Goal: Find contact information: Find contact information

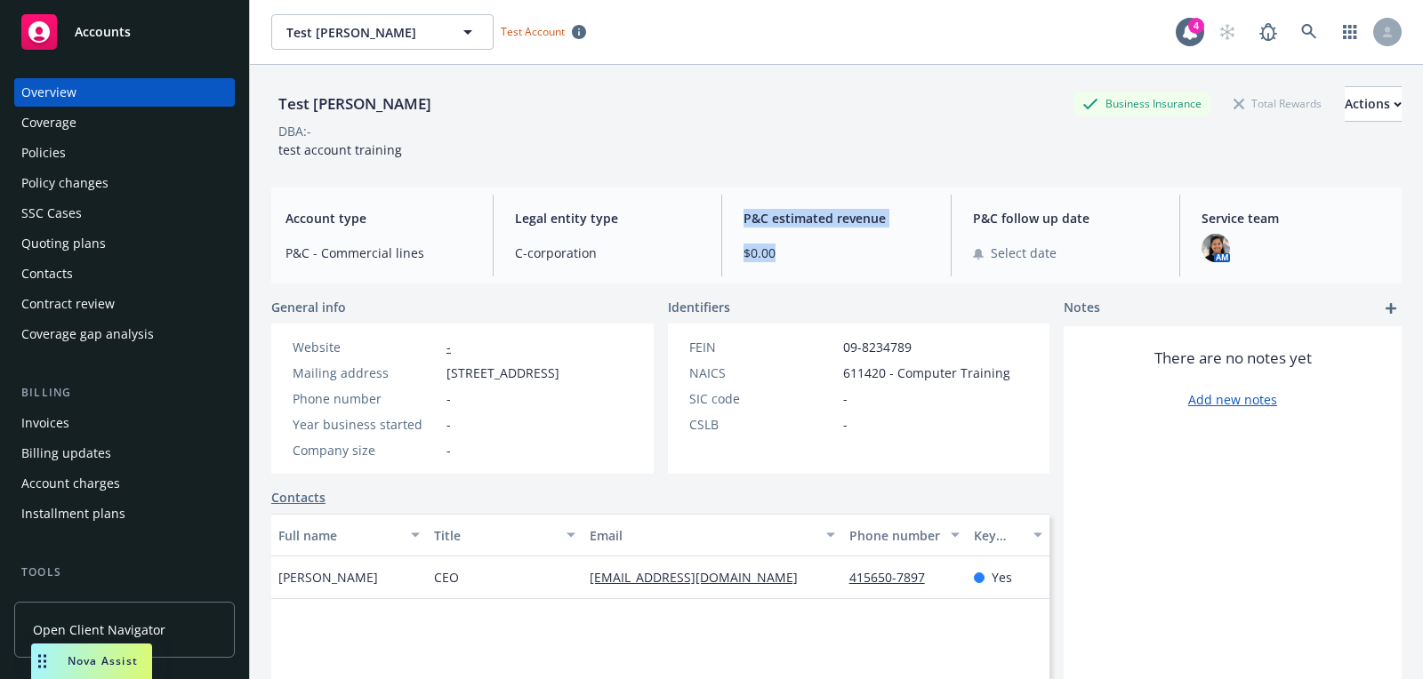
drag, startPoint x: 743, startPoint y: 218, endPoint x: 845, endPoint y: 277, distance: 118.4
click at [845, 277] on div "Account type P&C - Commercial lines Legal entity type C-corporation P&C estimat…" at bounding box center [836, 236] width 1130 height 96
click at [1243, 249] on div "AM" at bounding box center [1294, 248] width 186 height 28
click at [1234, 253] on div "AM" at bounding box center [1294, 248] width 186 height 28
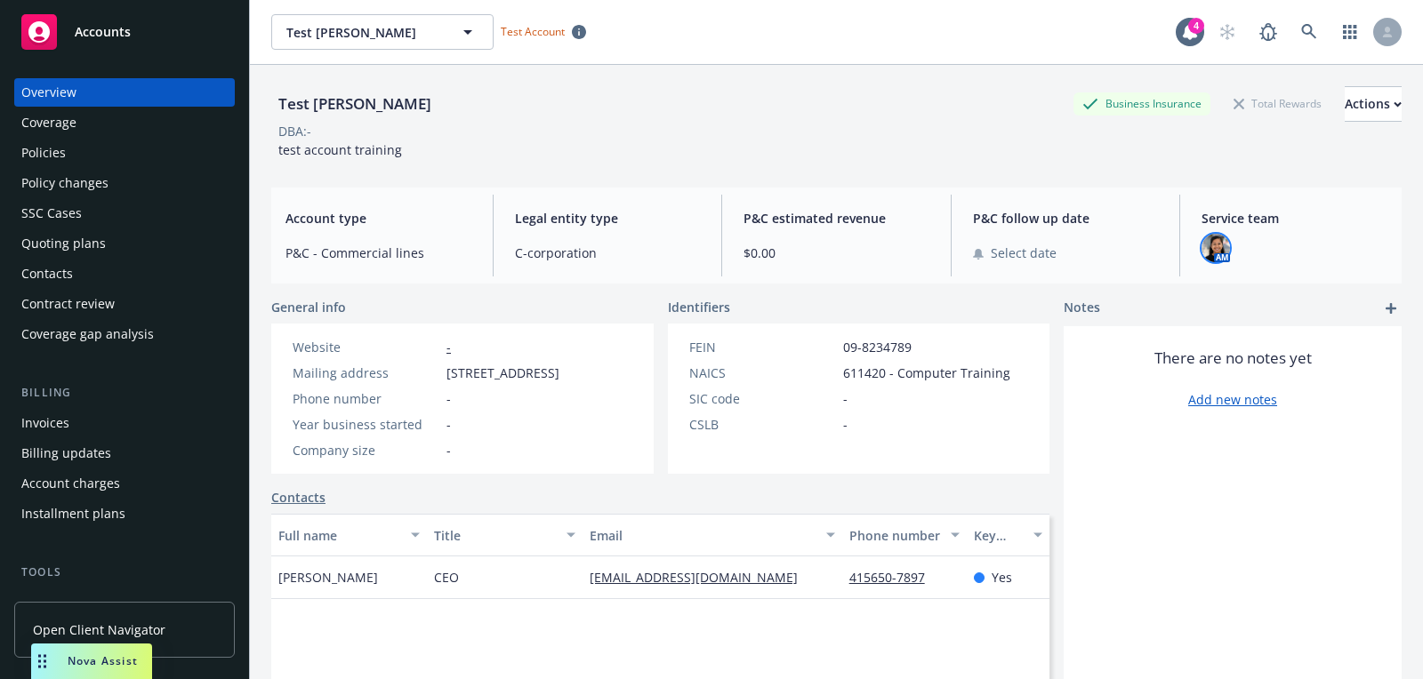
click at [1220, 248] on img at bounding box center [1215, 248] width 28 height 28
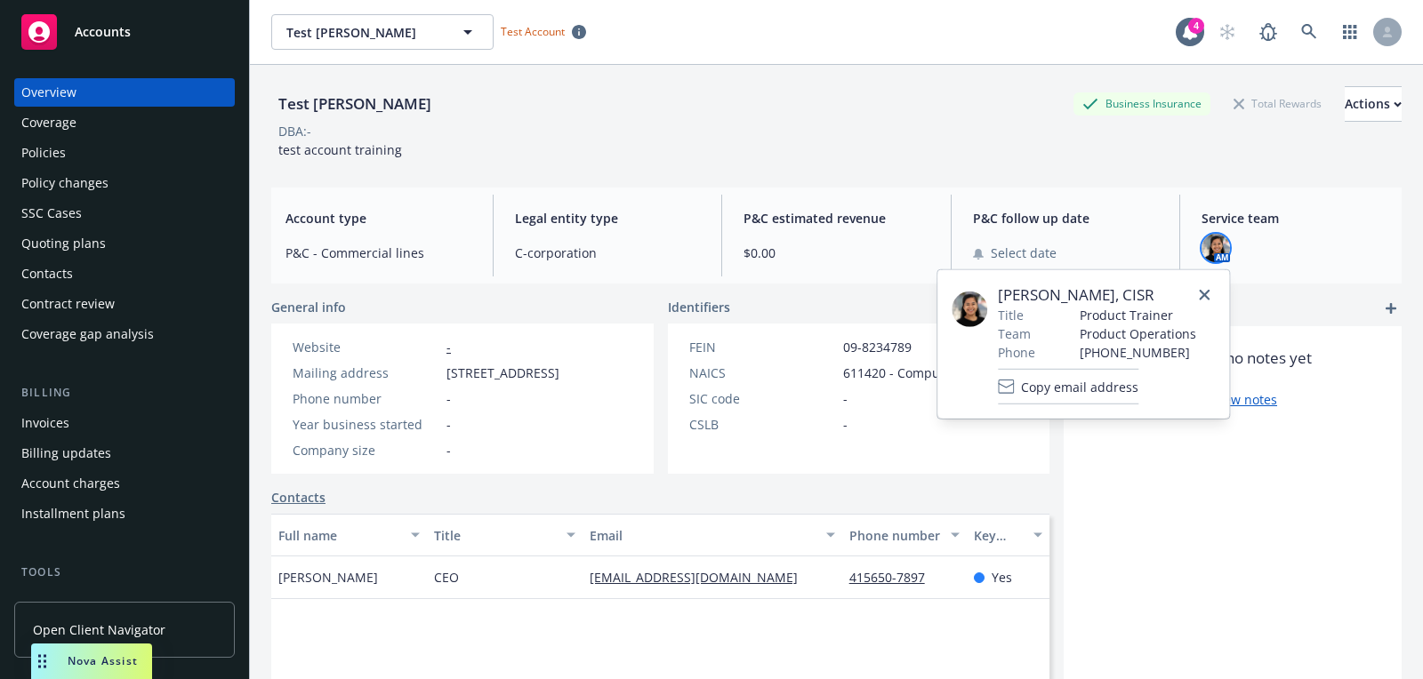
drag, startPoint x: 1219, startPoint y: 304, endPoint x: 1002, endPoint y: 304, distance: 217.0
click at [1003, 304] on div "Anna Dineros-Rocacorba, CISR Title Product Trainer Team Product Operations Phon…" at bounding box center [1083, 344] width 292 height 149
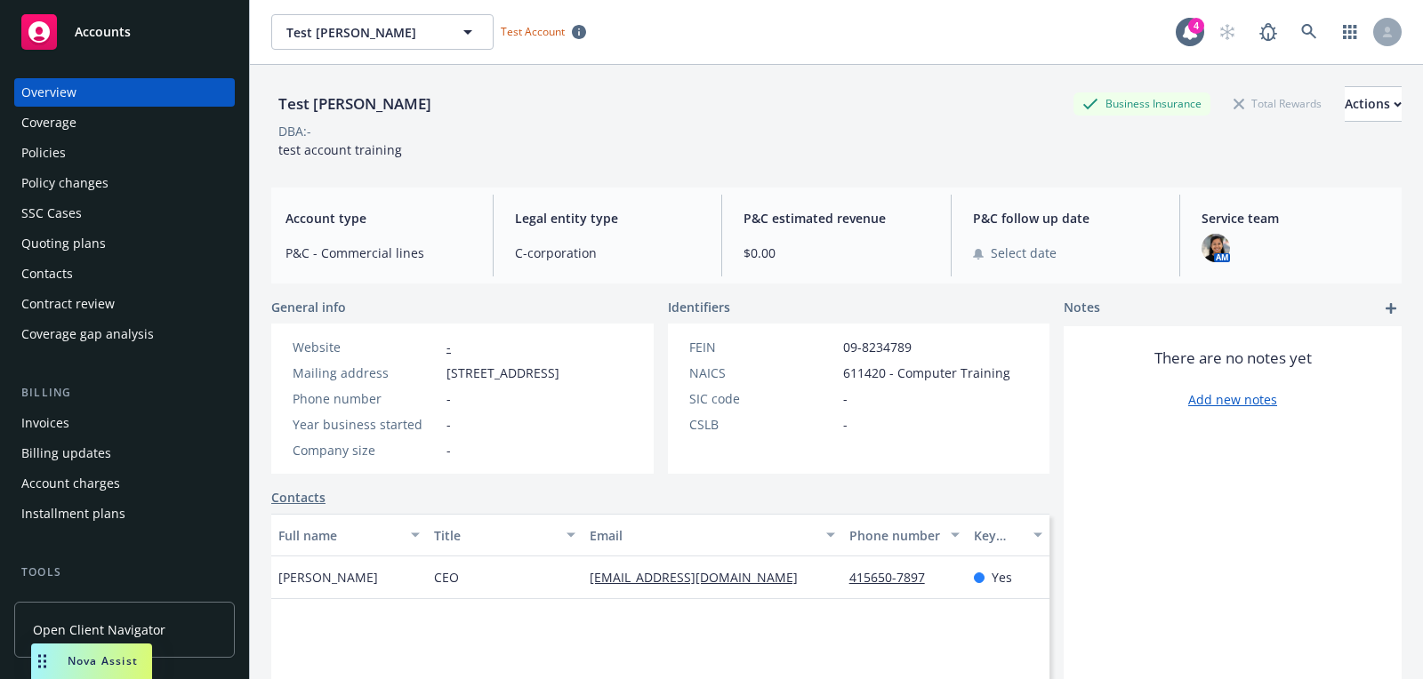
click at [992, 149] on div "Test Tony Acct Business Insurance Total Rewards Actions DBA: - test account tra…" at bounding box center [836, 122] width 1130 height 73
drag, startPoint x: 573, startPoint y: 273, endPoint x: 421, endPoint y: 224, distance: 159.7
click at [407, 241] on div "Account type P&C - Commercial lines Legal entity type C-corporation P&C estimat…" at bounding box center [836, 236] width 1130 height 96
click at [762, 257] on span "$0.00" at bounding box center [836, 253] width 186 height 19
drag, startPoint x: 621, startPoint y: 259, endPoint x: 300, endPoint y: 213, distance: 324.2
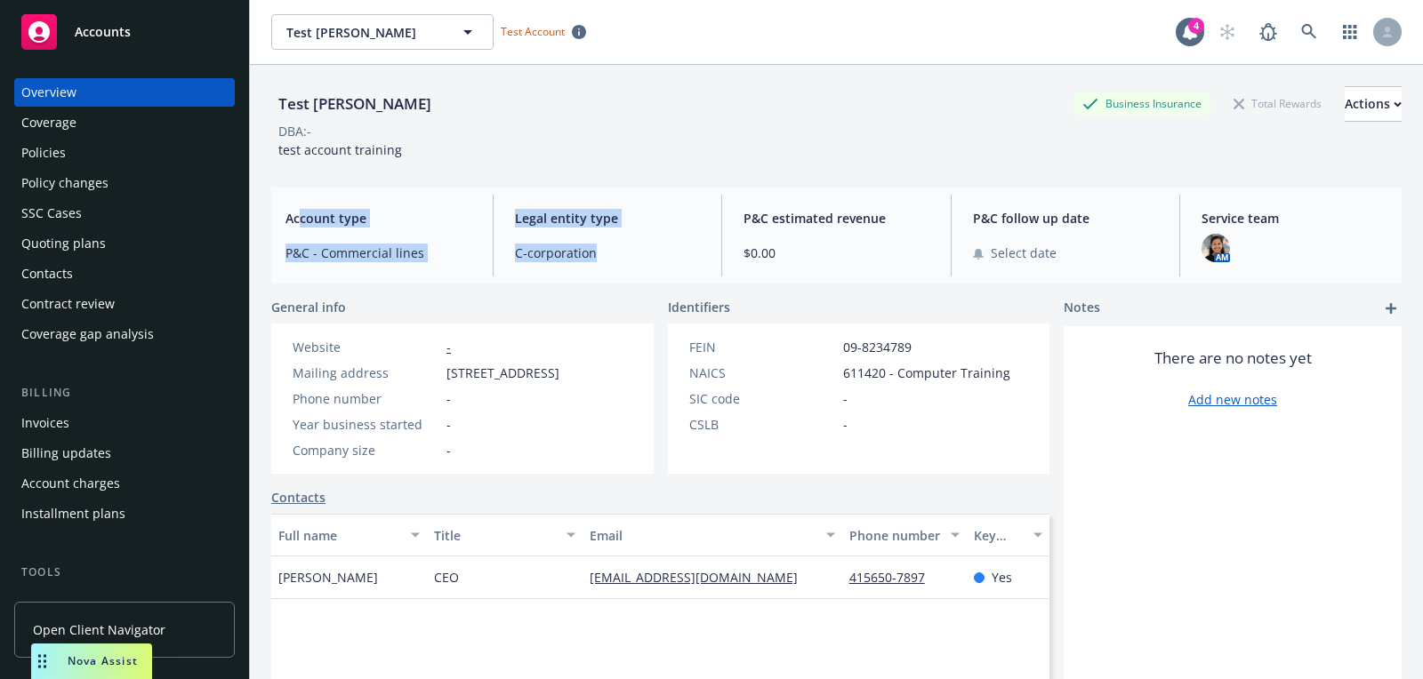
click at [300, 213] on div "Account type P&C - Commercial lines Legal entity type C-corporation P&C estimat…" at bounding box center [836, 236] width 1130 height 96
click at [615, 223] on span "Legal entity type" at bounding box center [608, 218] width 186 height 19
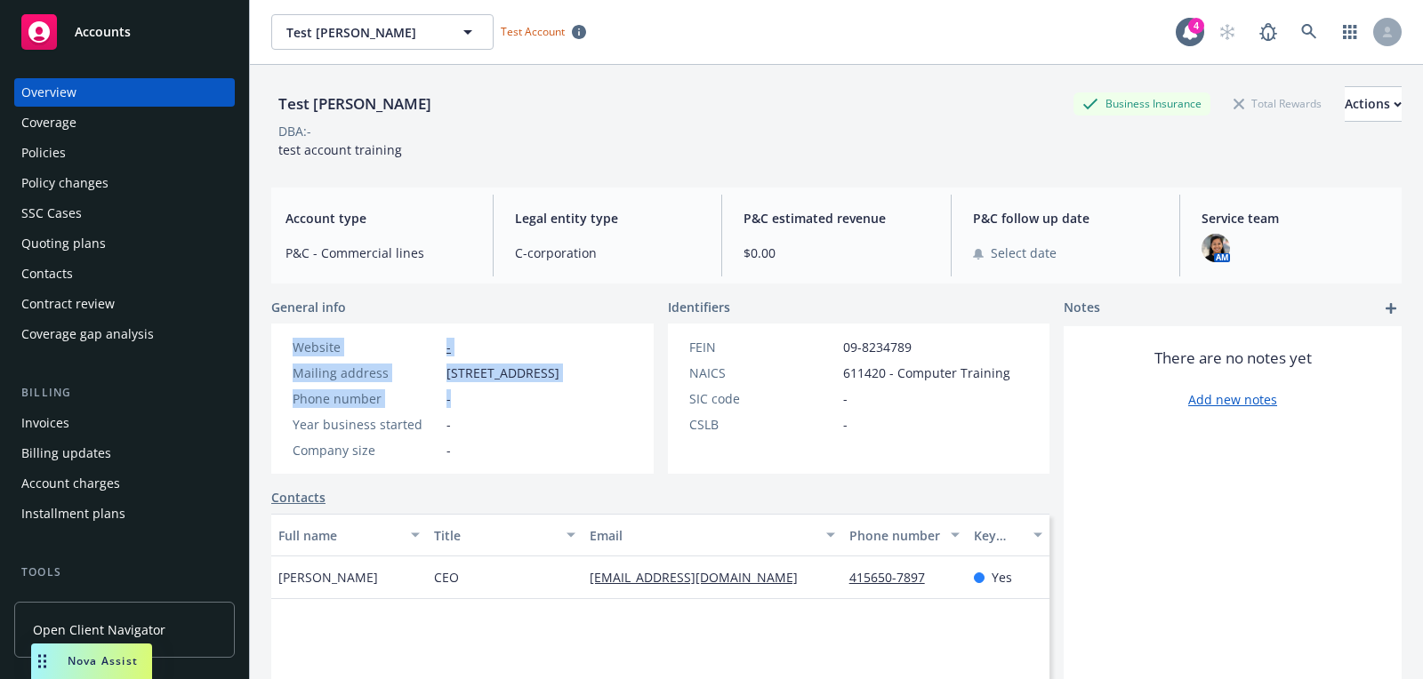
drag, startPoint x: 564, startPoint y: 429, endPoint x: 366, endPoint y: 320, distance: 225.3
click at [366, 320] on div "General info Website - Mailing address 789 Fake Drive, San Francisco, CA, 94044…" at bounding box center [462, 386] width 382 height 176
click at [777, 451] on div "FEIN 09-8234789 NAICS 611420 - Computer Training SIC code - CSLB -" at bounding box center [850, 399] width 364 height 150
click at [127, 147] on div "Policies" at bounding box center [124, 153] width 206 height 28
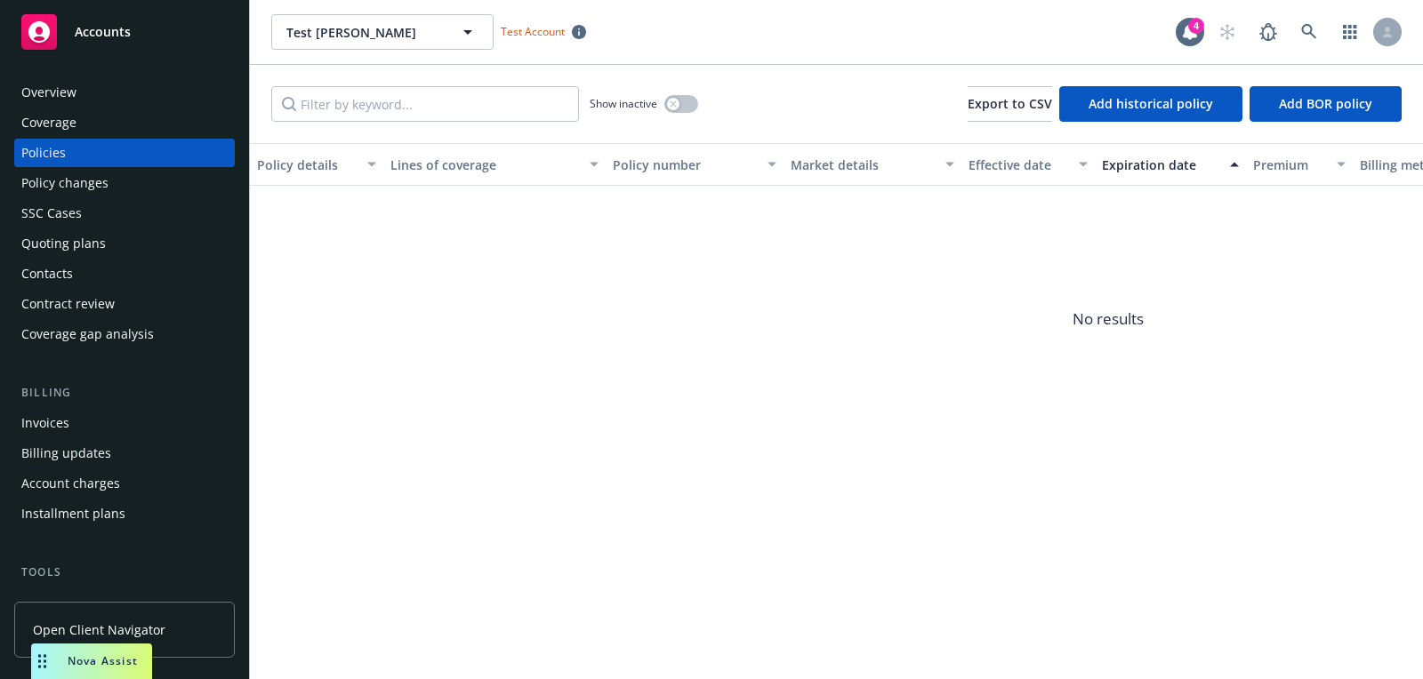
click at [76, 94] on div "Overview" at bounding box center [124, 92] width 206 height 28
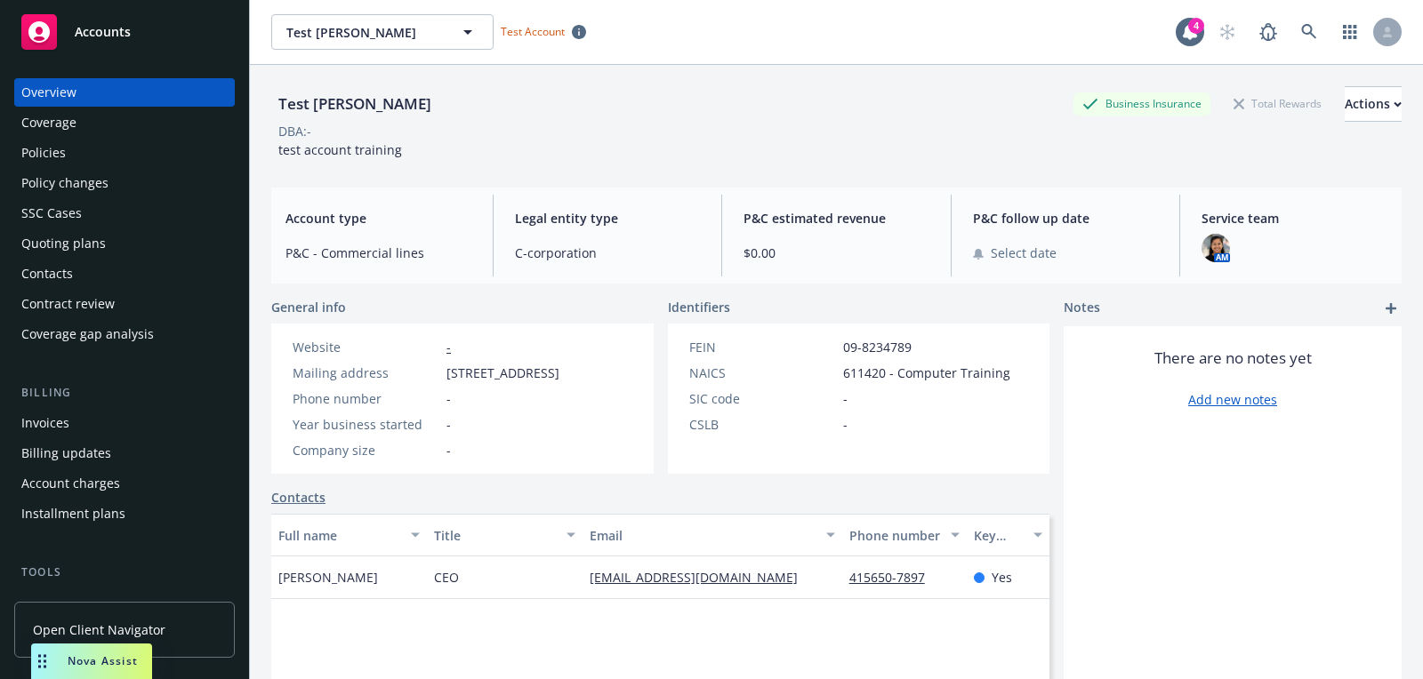
scroll to position [508, 0]
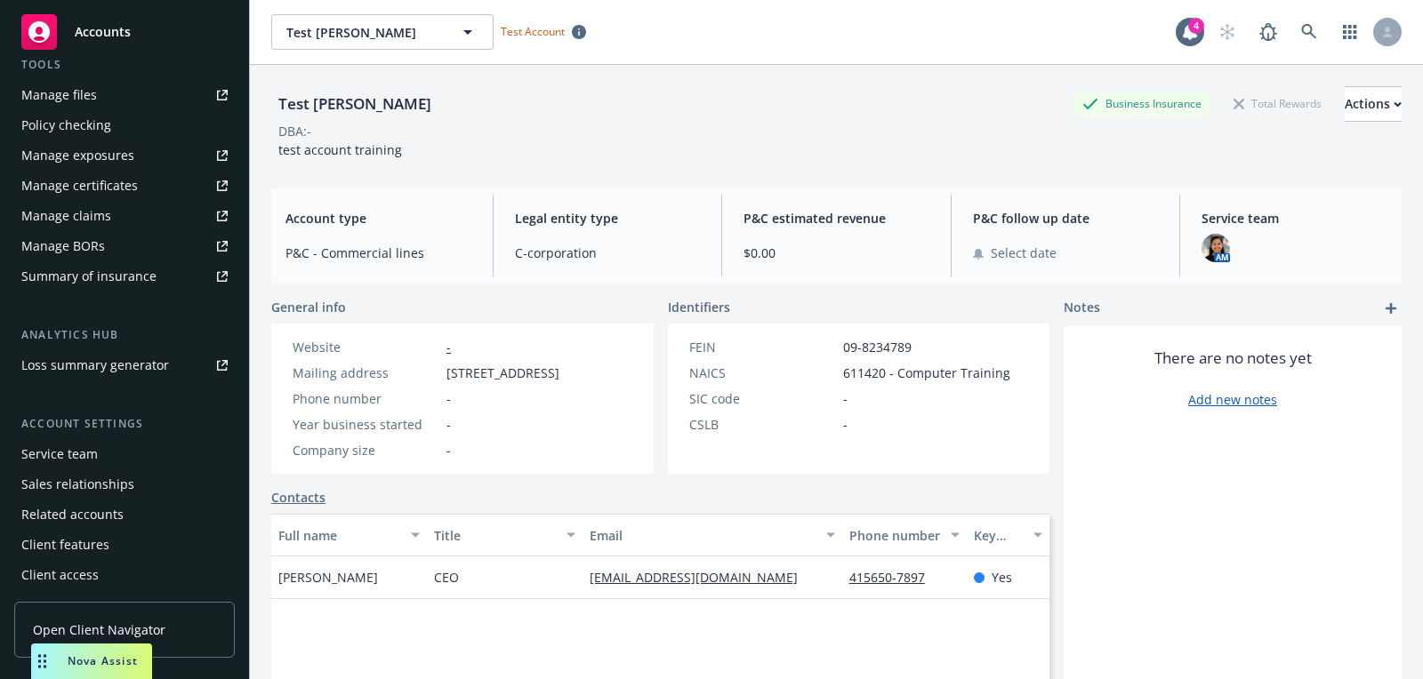
click at [162, 631] on link "Open Client Navigator" at bounding box center [124, 630] width 221 height 56
click at [215, 635] on icon at bounding box center [210, 630] width 10 height 10
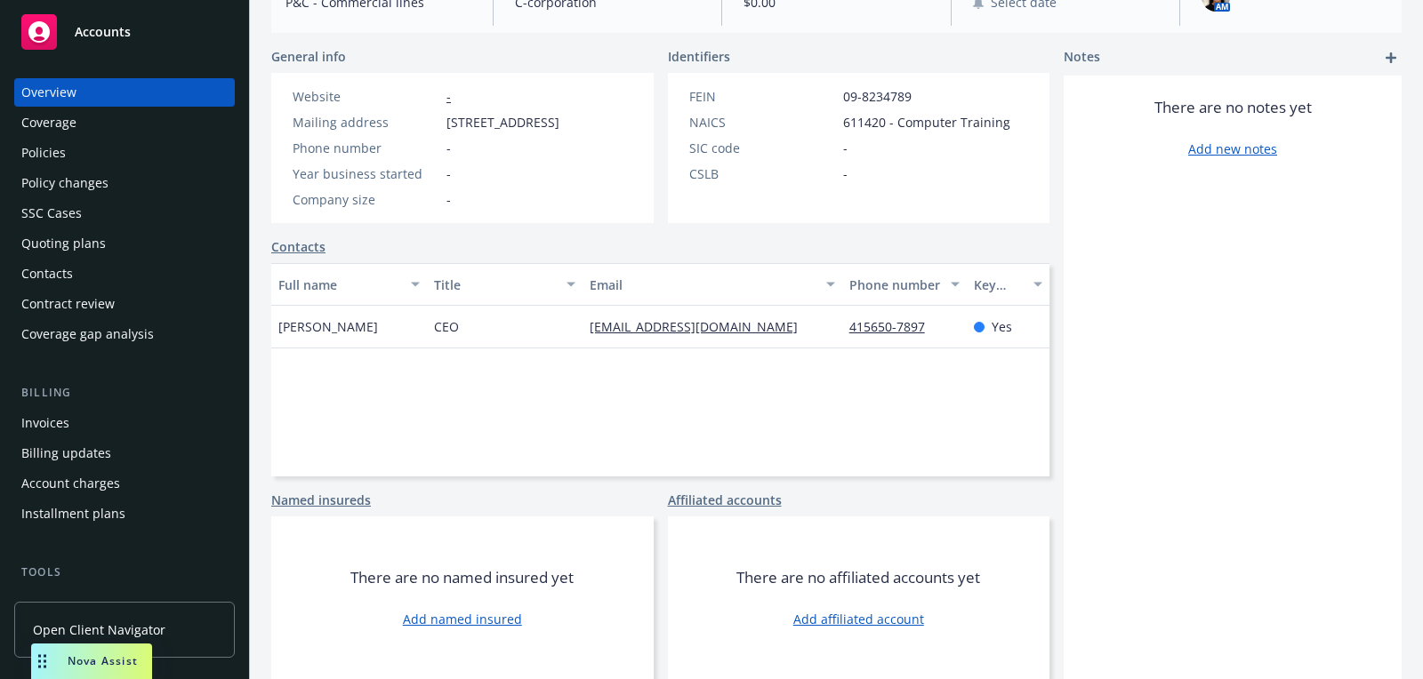
scroll to position [0, 0]
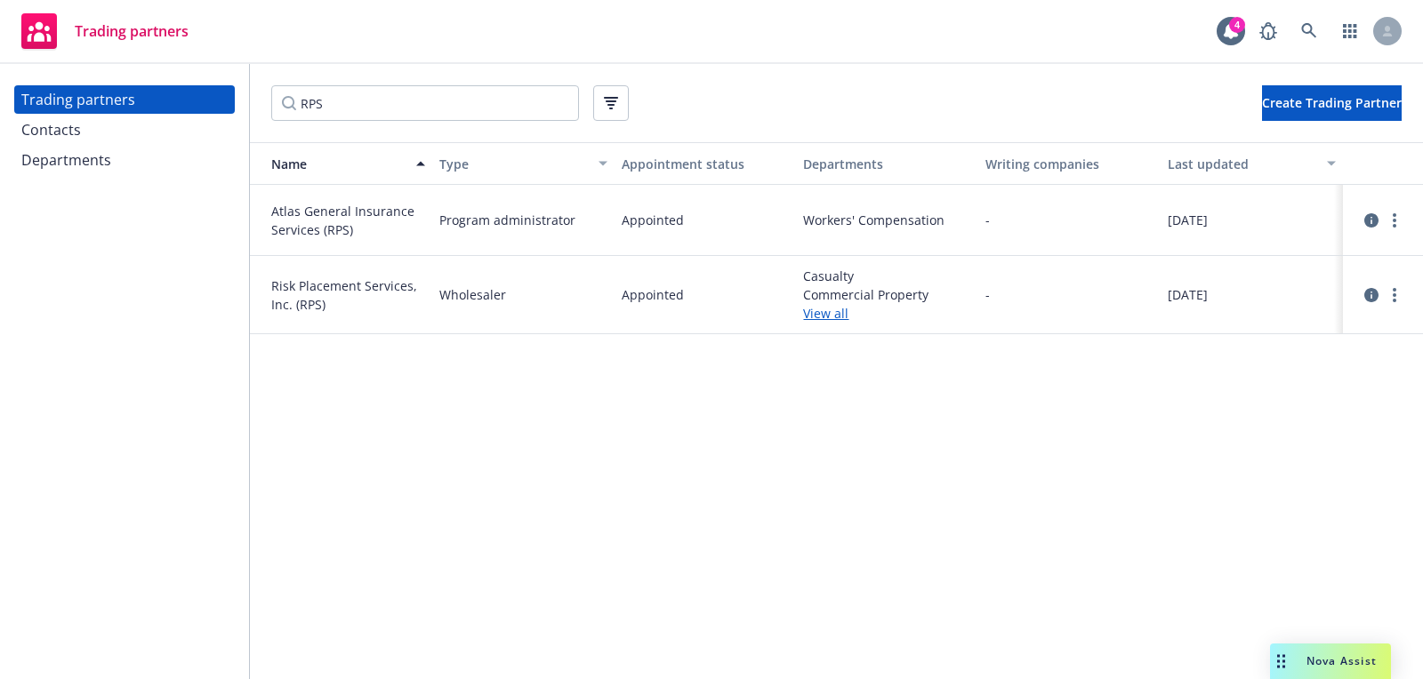
type input "RPS"
drag, startPoint x: 344, startPoint y: 235, endPoint x: 277, endPoint y: 209, distance: 71.5
click at [277, 208] on span "Atlas General Insurance Services (RPS)" at bounding box center [348, 220] width 154 height 37
click at [334, 307] on span "Risk Placement Services, Inc. (RPS)" at bounding box center [348, 295] width 154 height 37
drag, startPoint x: 700, startPoint y: 325, endPoint x: 595, endPoint y: 305, distance: 106.9
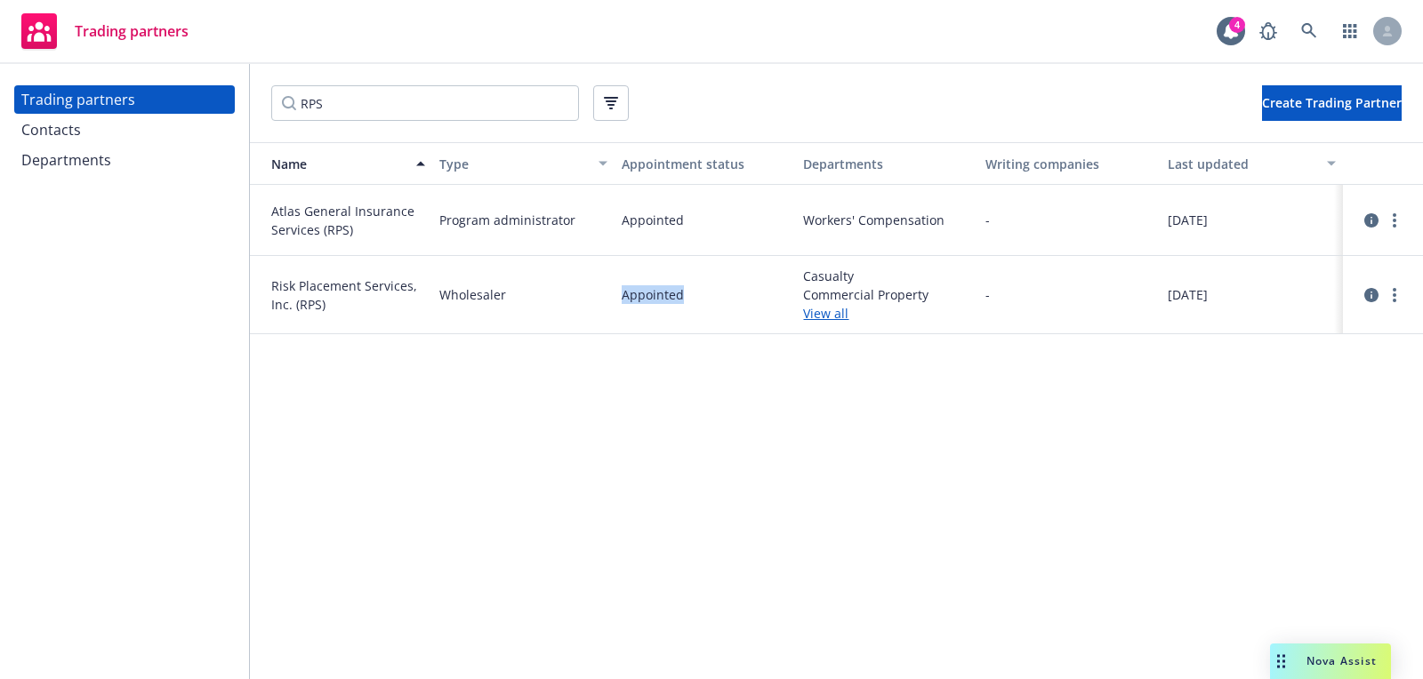
click at [595, 305] on div "Risk Placement Services, Inc. (RPS) Wholesaler Appointed Casualty Commercial Pr…" at bounding box center [836, 295] width 1173 height 78
drag, startPoint x: 350, startPoint y: 314, endPoint x: 334, endPoint y: 304, distance: 18.8
click at [334, 304] on div "Risk Placement Services, Inc. (RPS)" at bounding box center [341, 295] width 182 height 78
click at [478, 293] on span "Wholesaler" at bounding box center [472, 294] width 67 height 19
click at [844, 317] on link "View all" at bounding box center [887, 313] width 168 height 19
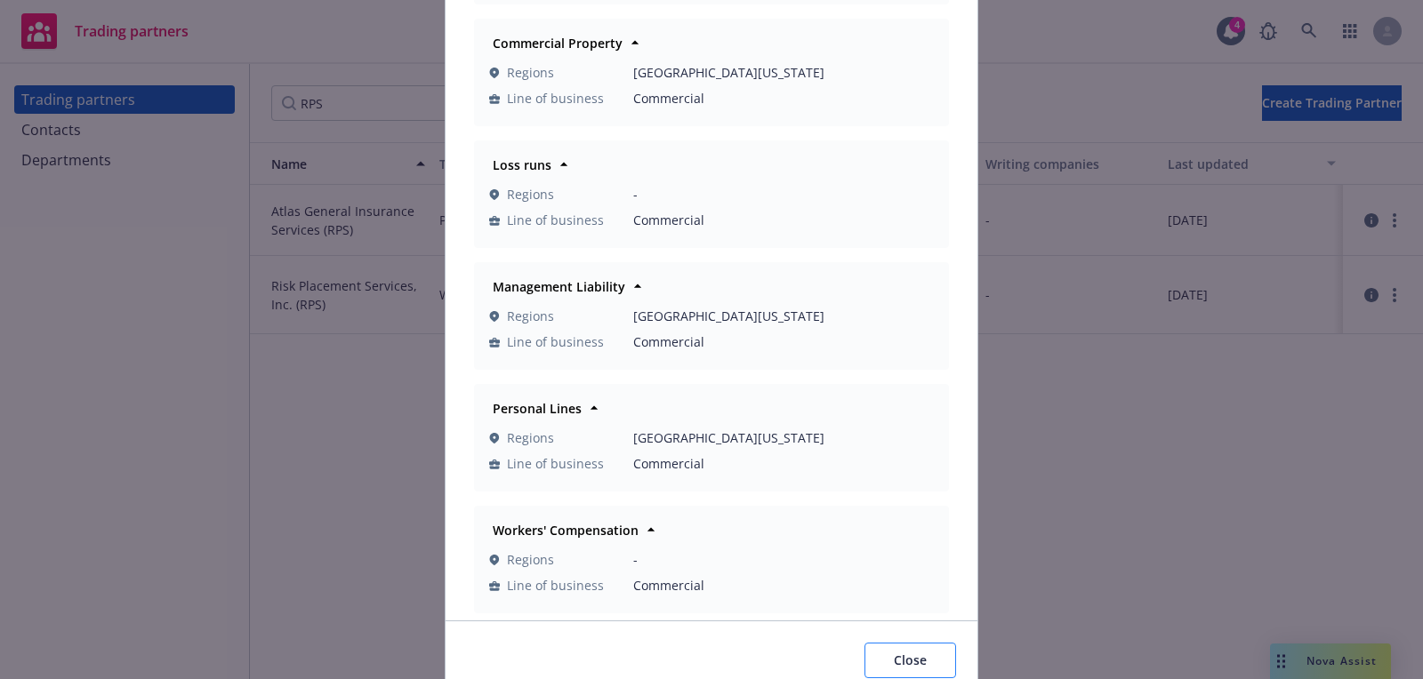
scroll to position [277, 0]
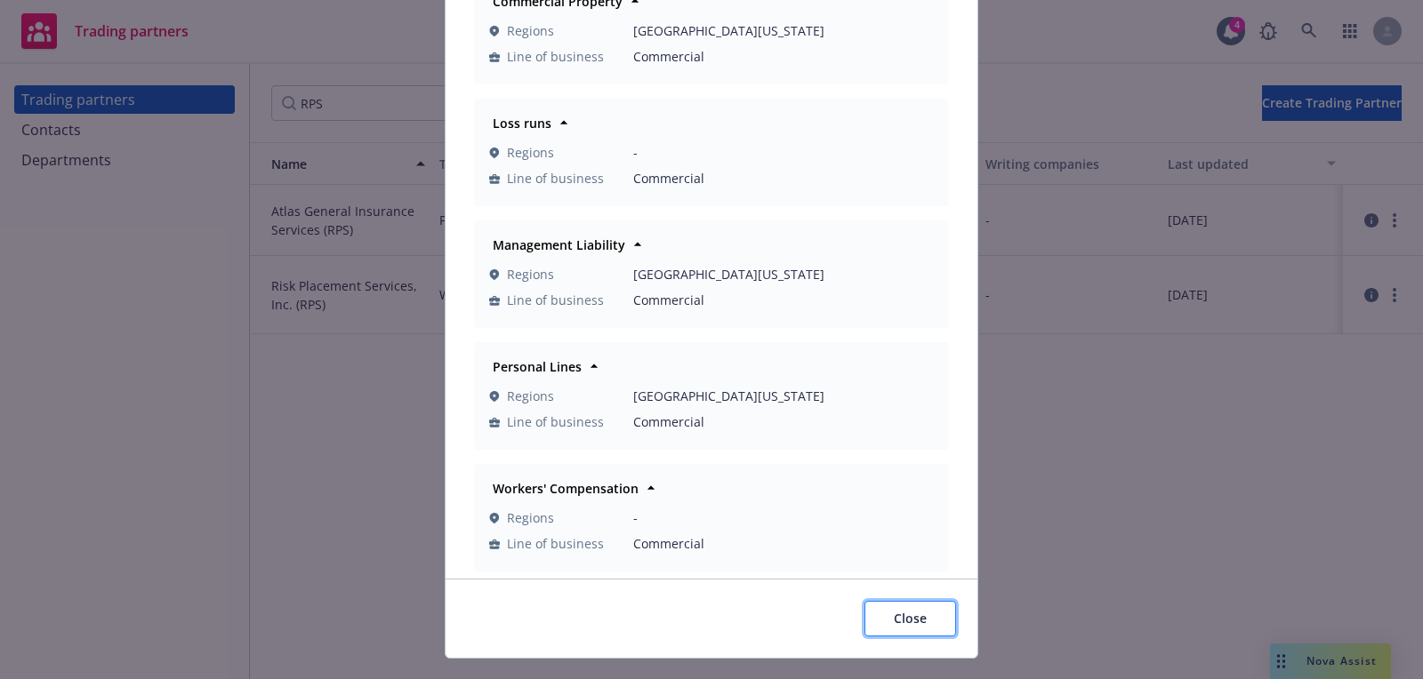
click at [936, 625] on button "Close" at bounding box center [910, 619] width 92 height 36
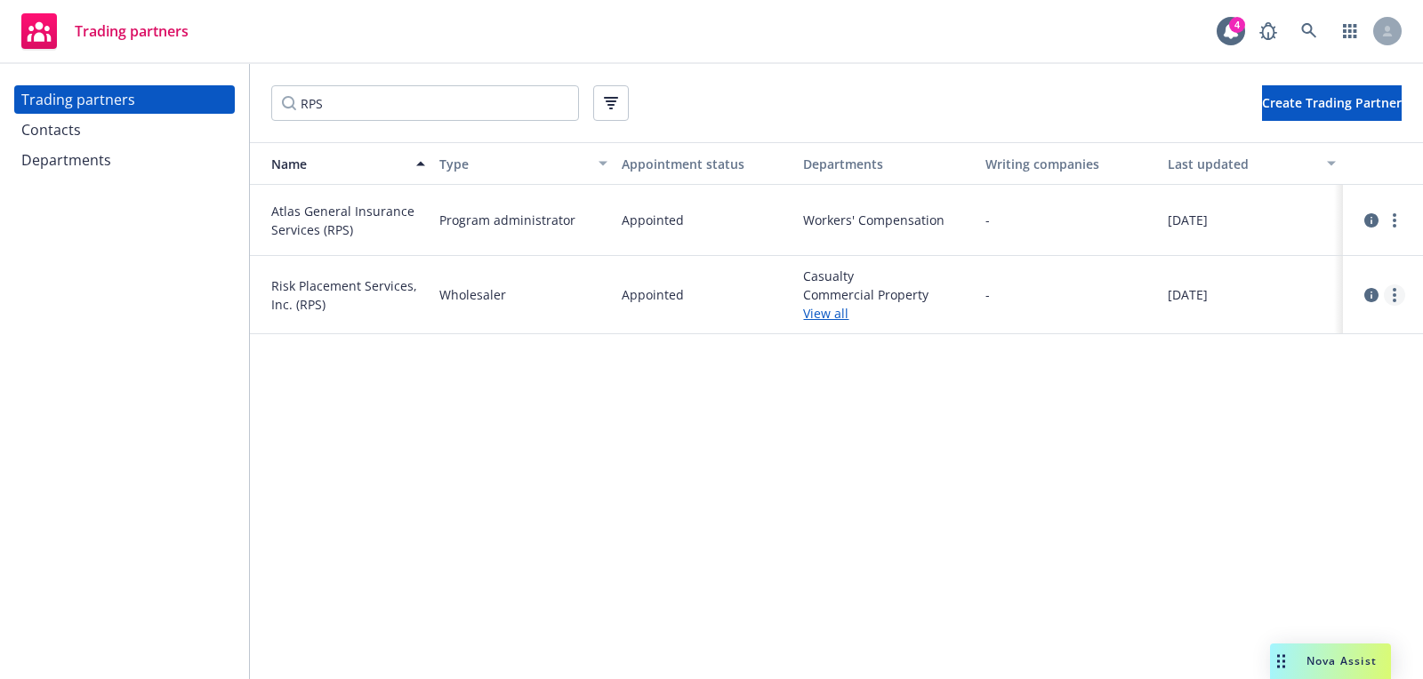
click at [1395, 298] on icon "more" at bounding box center [1395, 295] width 4 height 14
click at [1211, 283] on div "[DATE]" at bounding box center [1252, 295] width 182 height 78
click at [1388, 291] on link "more" at bounding box center [1394, 295] width 21 height 21
click at [1326, 330] on link "View contacts" at bounding box center [1305, 332] width 198 height 36
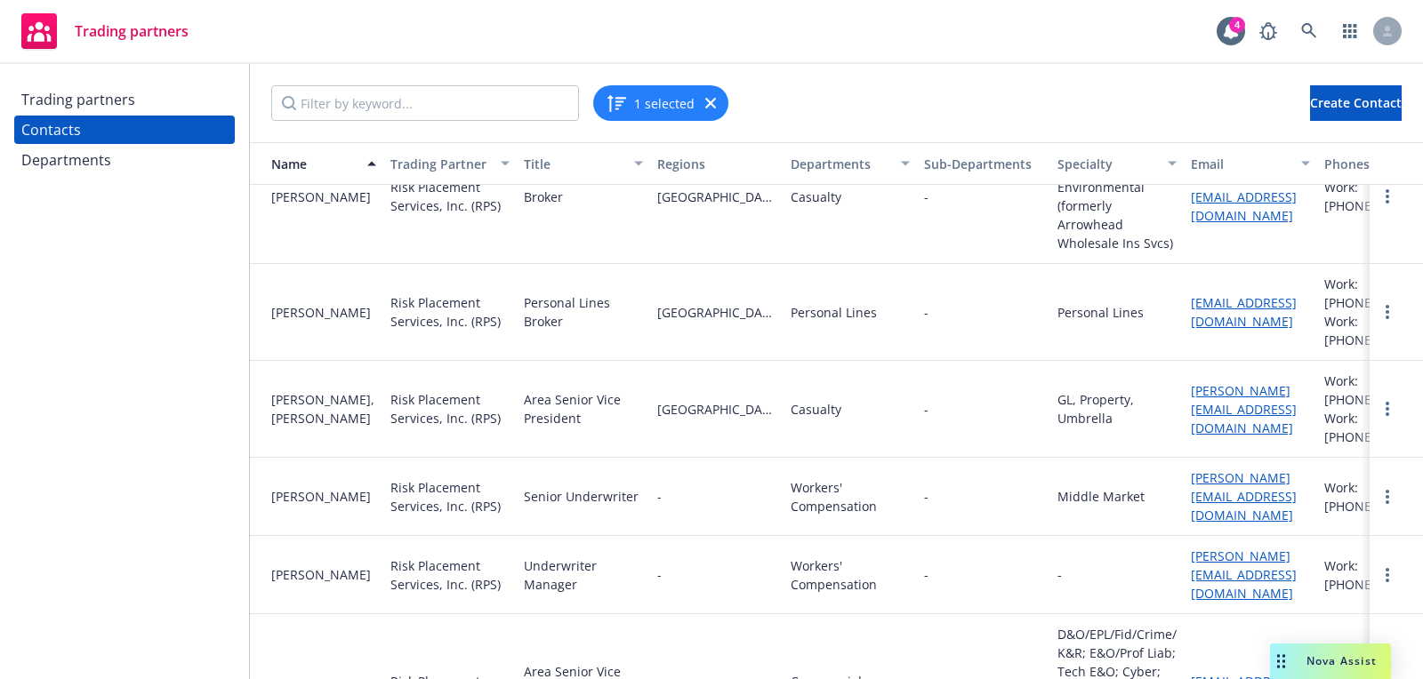
scroll to position [704, 0]
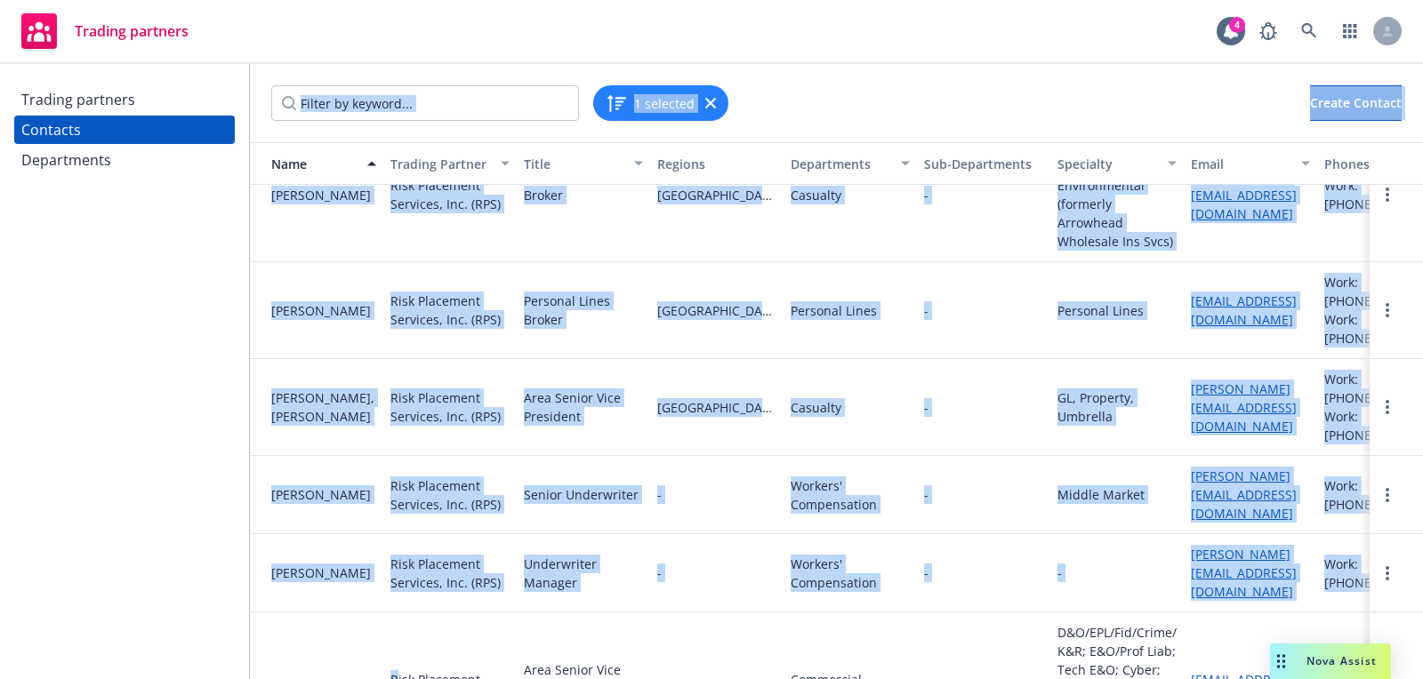
drag, startPoint x: 398, startPoint y: 608, endPoint x: 243, endPoint y: 608, distance: 154.7
click at [243, 608] on div "Trading partners Contacts Departments 1 selected Create Contact Name Trading Pa…" at bounding box center [711, 371] width 1423 height 615
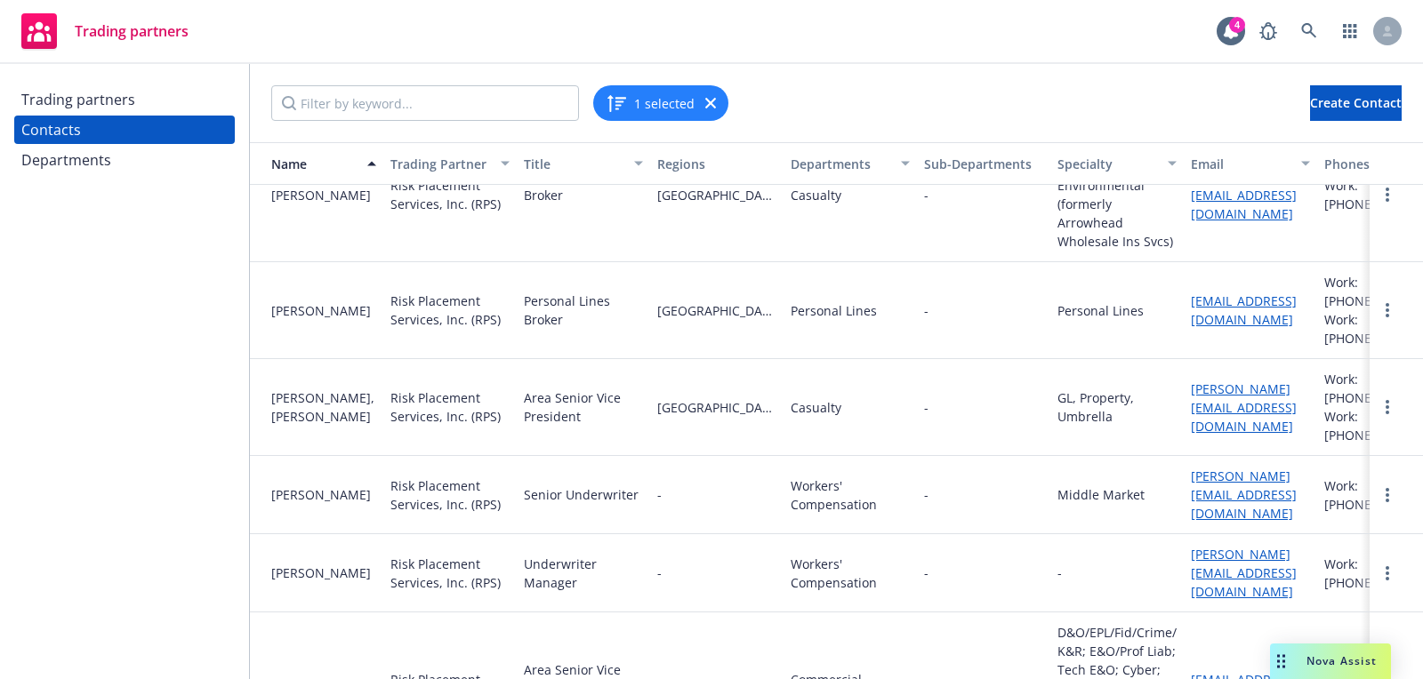
click at [485, 671] on div "Risk Placement Services, Inc. (RPS)" at bounding box center [449, 689] width 119 height 37
drag, startPoint x: 1059, startPoint y: 560, endPoint x: 1089, endPoint y: 663, distance: 106.6
click at [1089, 663] on div "D&O/EPL/Fid/Crime/K&R; E&O/Prof Liab; Tech E&O; Cyber; Allied Healthcare/Medica…" at bounding box center [1116, 688] width 119 height 131
click at [878, 613] on div "Commercial Property" at bounding box center [849, 689] width 133 height 153
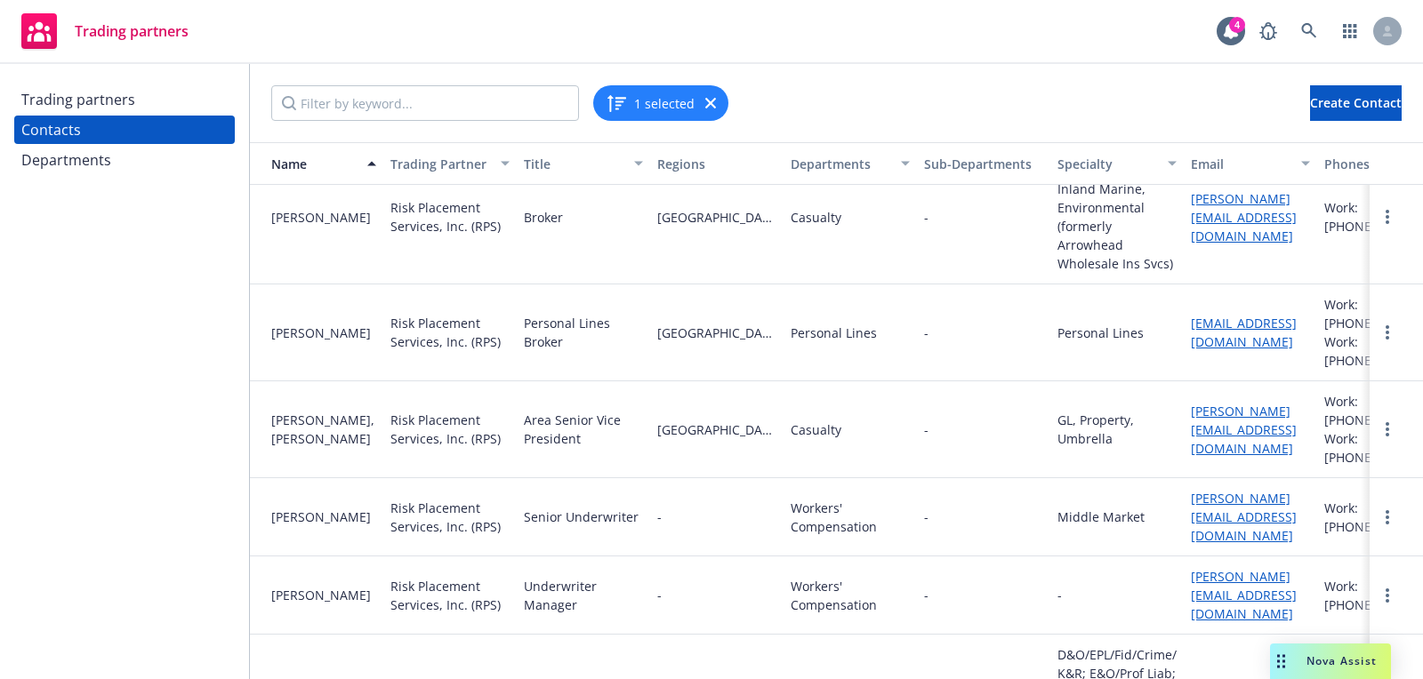
scroll to position [677, 0]
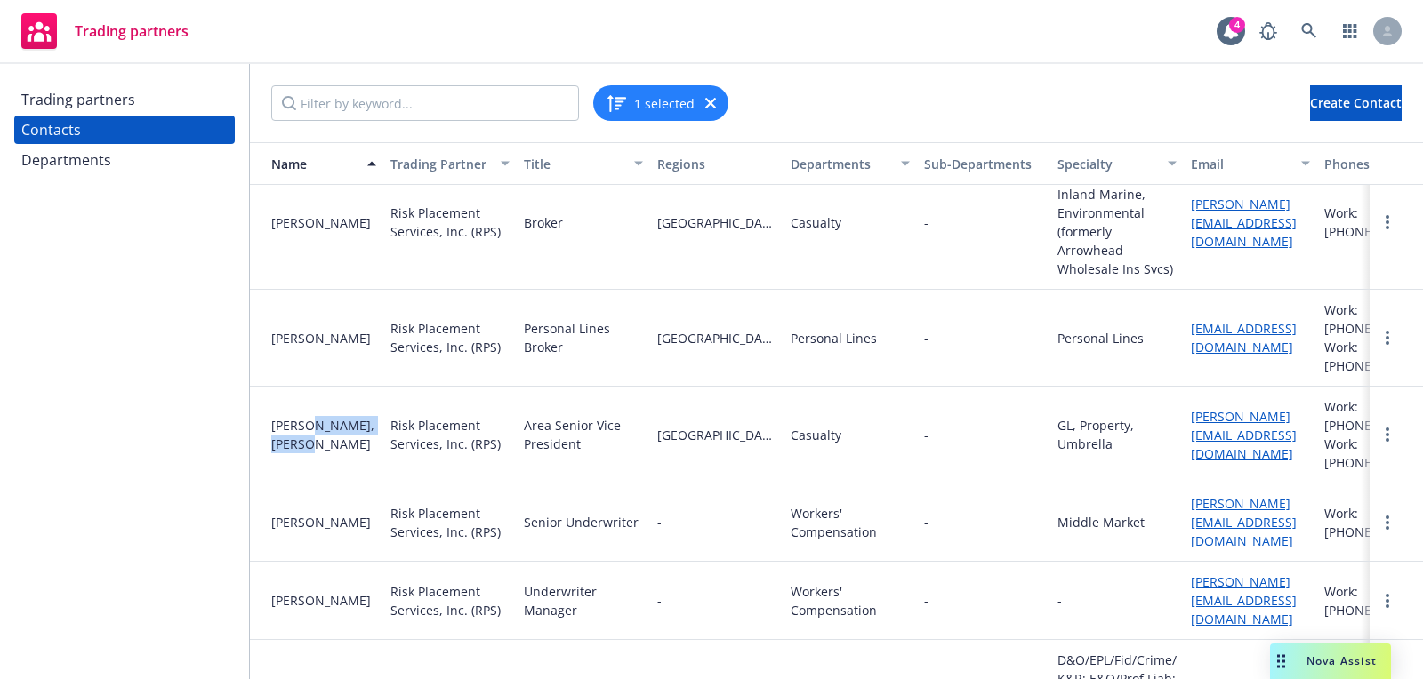
drag, startPoint x: 376, startPoint y: 390, endPoint x: 312, endPoint y: 380, distance: 64.9
click at [312, 387] on div "[PERSON_NAME], [PERSON_NAME]" at bounding box center [316, 435] width 133 height 97
click at [472, 416] on div "Risk Placement Services, Inc. (RPS)" at bounding box center [449, 434] width 119 height 37
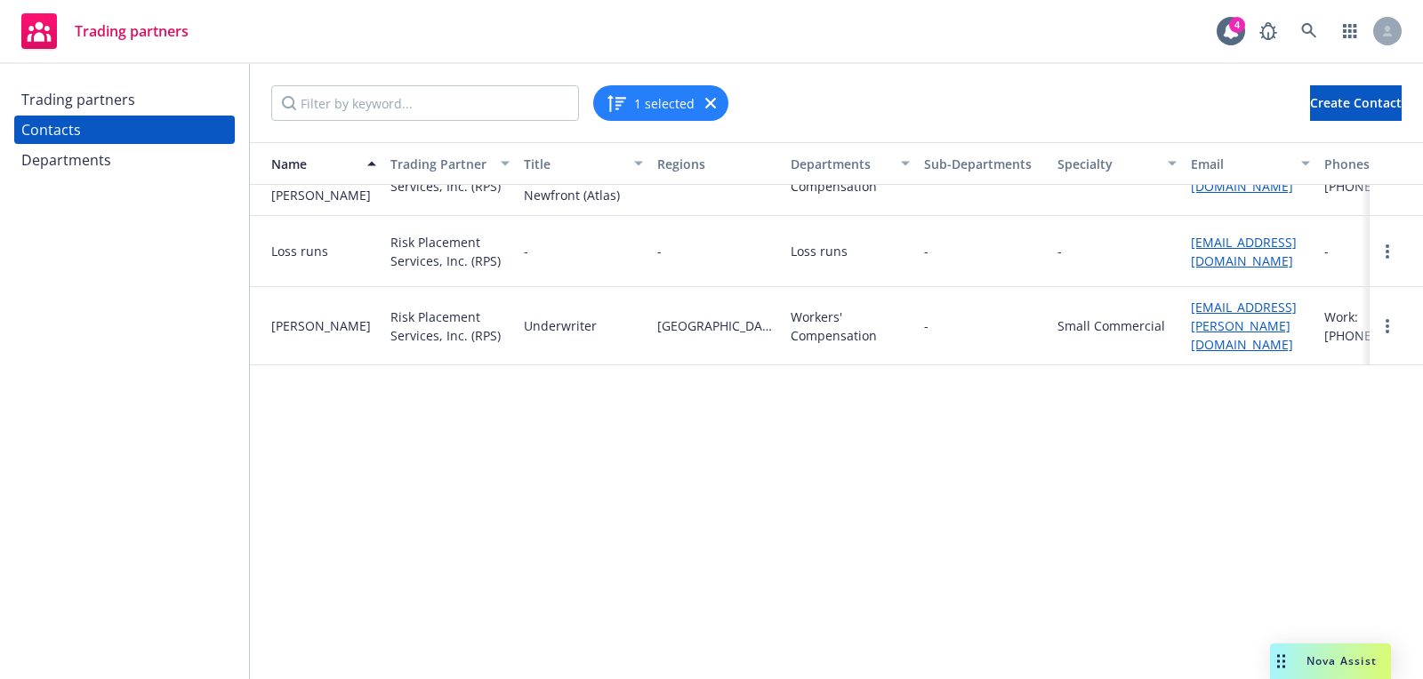
scroll to position [0, 0]
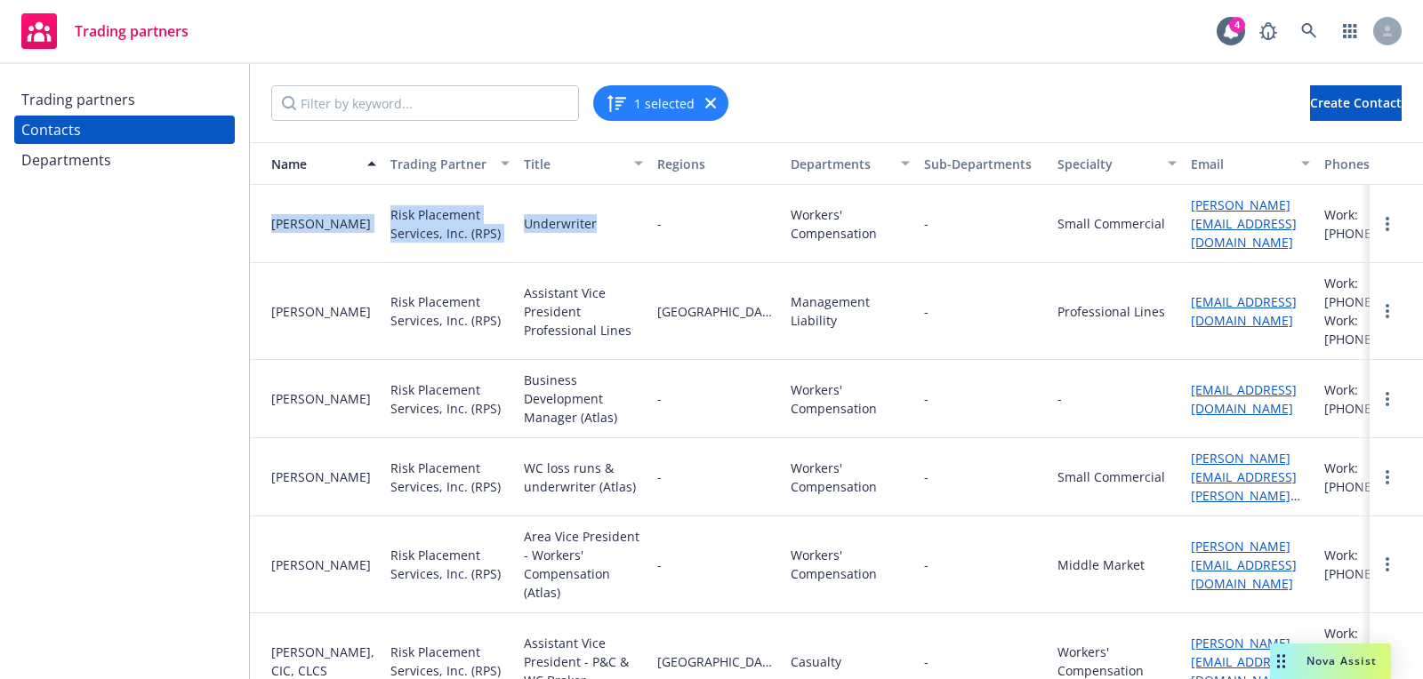
drag, startPoint x: 613, startPoint y: 241, endPoint x: 289, endPoint y: 205, distance: 325.8
click at [289, 204] on div "[PERSON_NAME] Risk Placement Services, Inc. (RPS) Underwriter - Workers' Compen…" at bounding box center [877, 224] width 1254 height 78
click at [289, 205] on div "[PERSON_NAME]" at bounding box center [316, 224] width 133 height 78
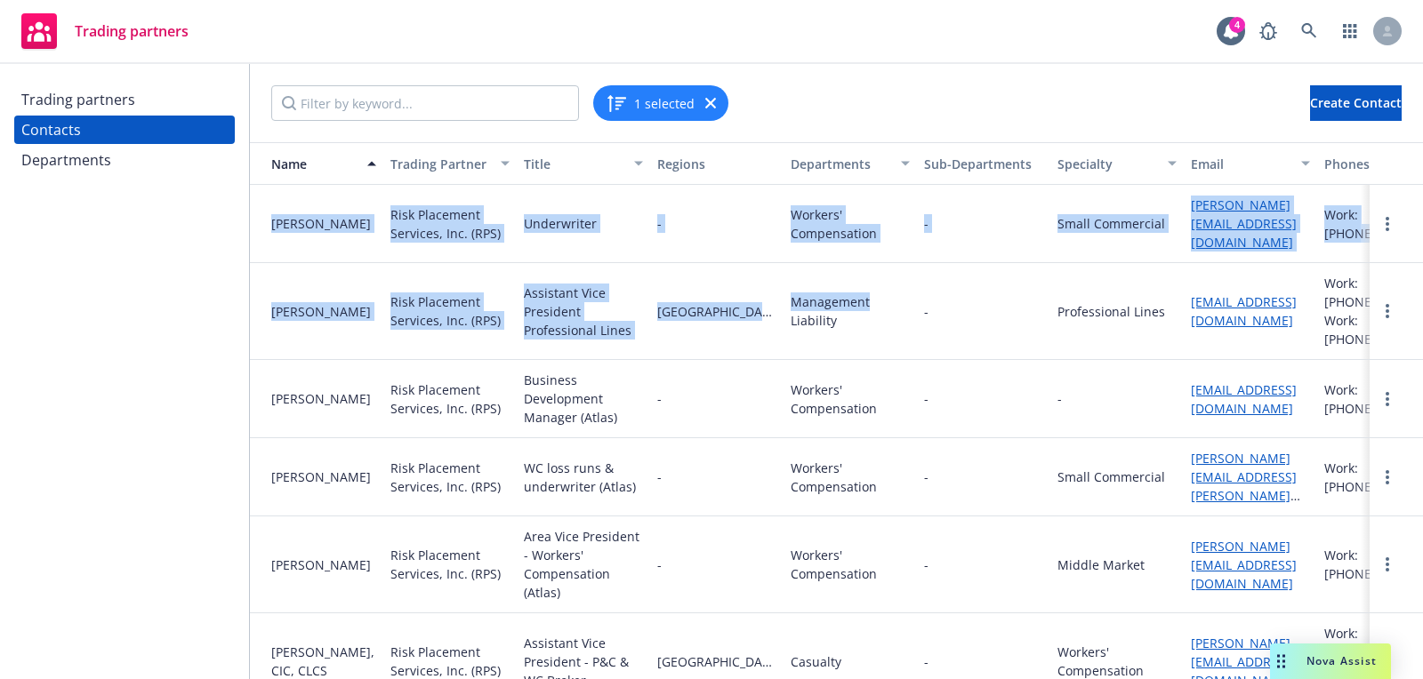
drag, startPoint x: 284, startPoint y: 205, endPoint x: 903, endPoint y: 272, distance: 622.6
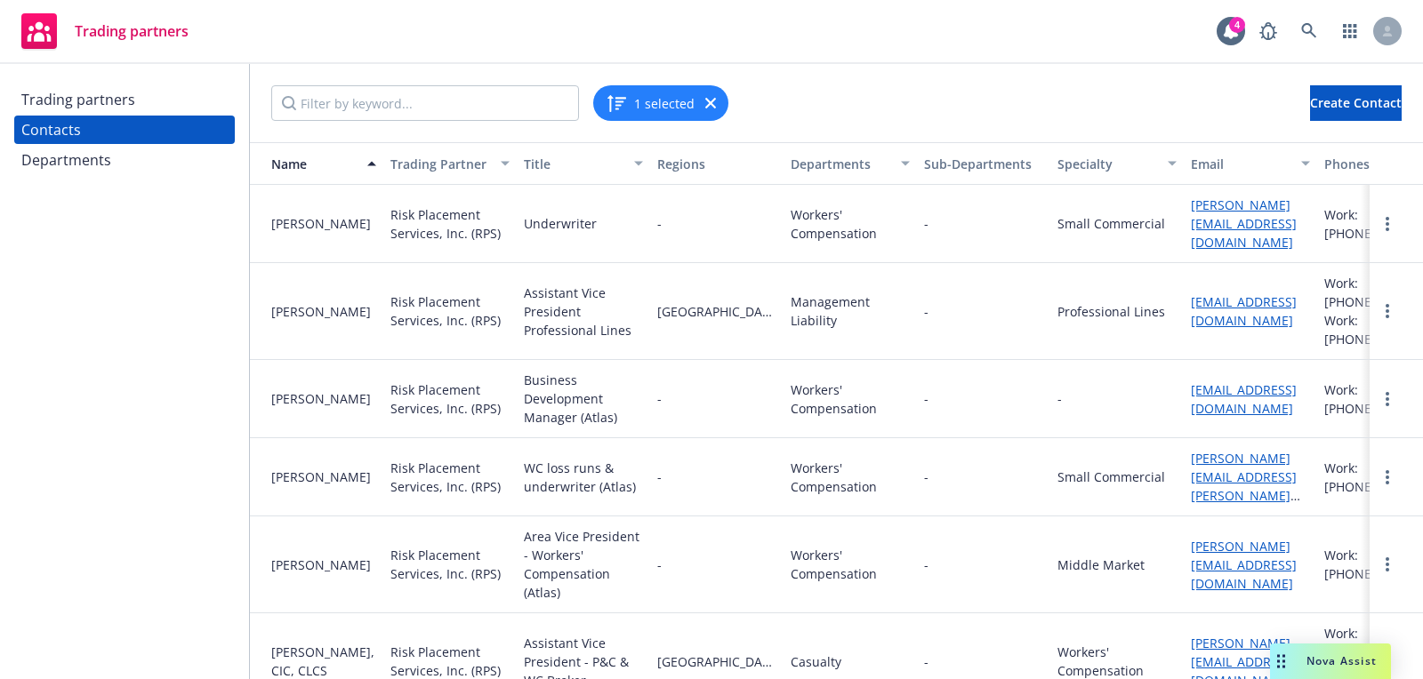
click at [1031, 284] on div "-" at bounding box center [983, 311] width 133 height 97
click at [161, 105] on div "Trading partners" at bounding box center [124, 99] width 206 height 28
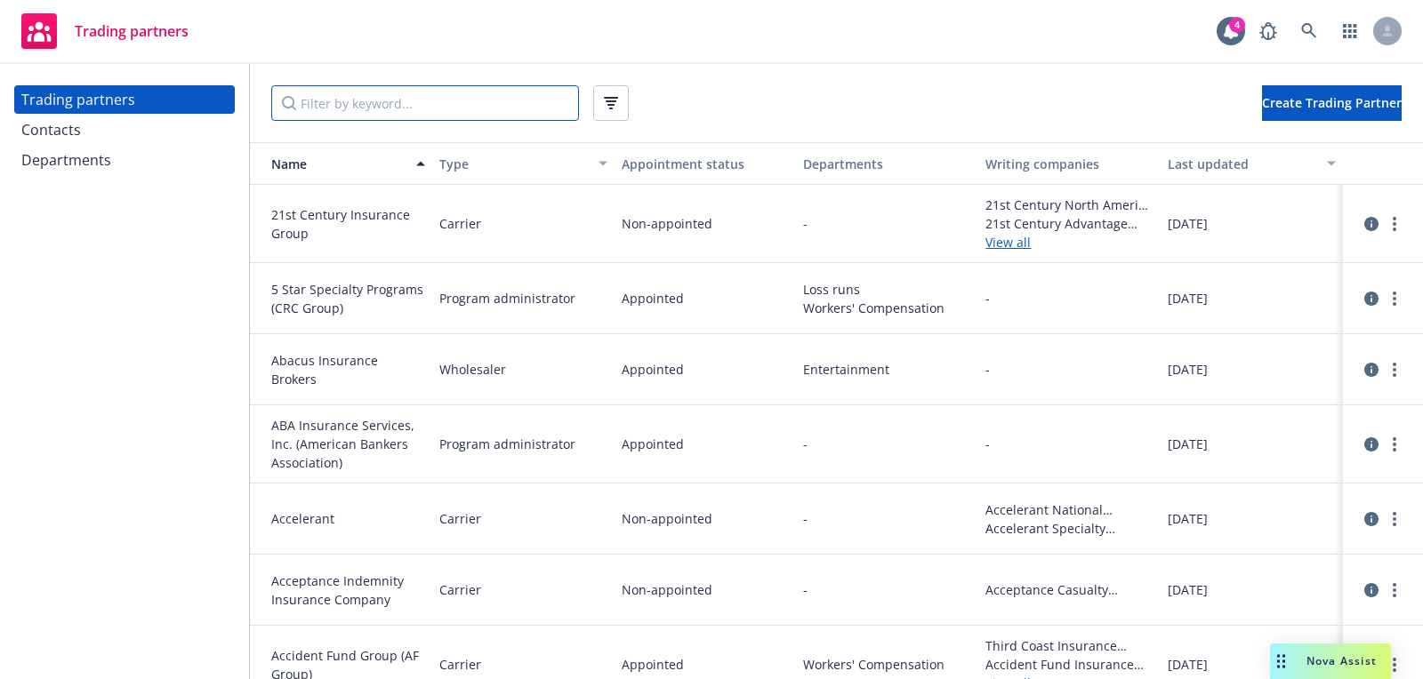
click at [323, 91] on input "Filter by keyword..." at bounding box center [425, 103] width 308 height 36
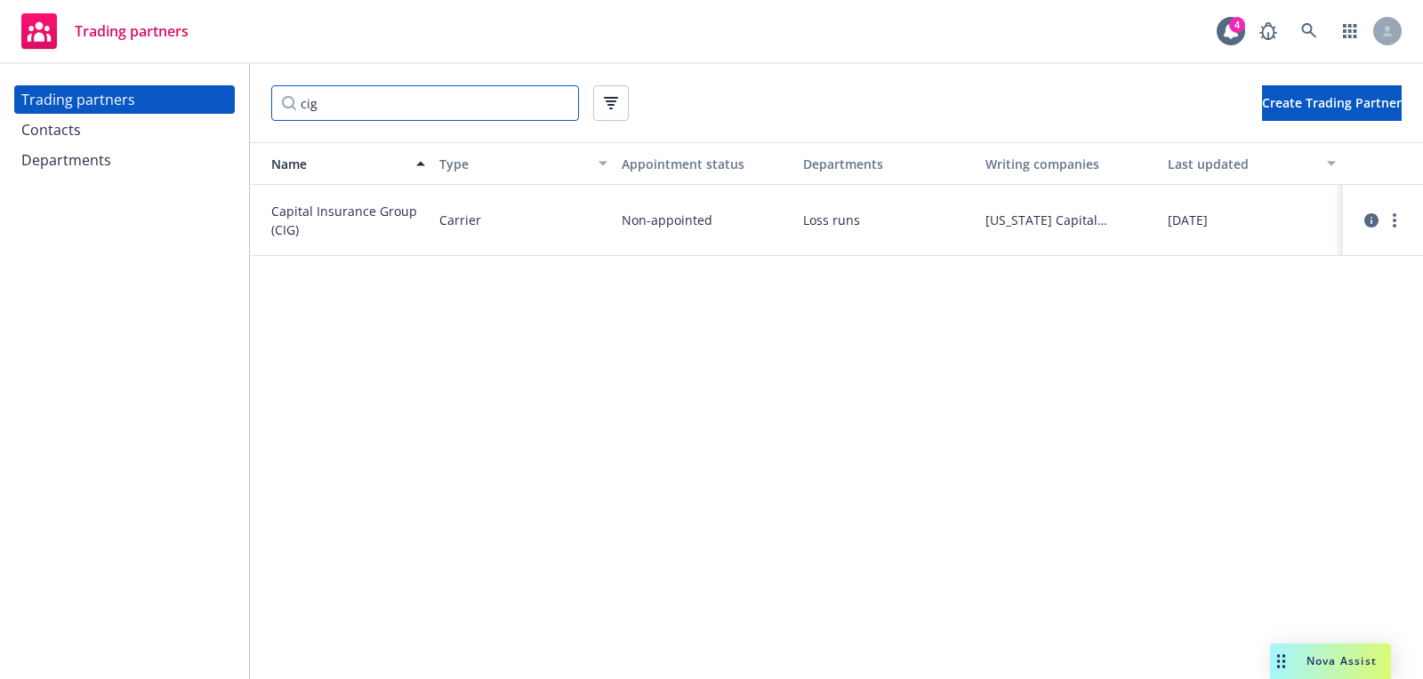
type input "cig"
drag, startPoint x: 706, startPoint y: 222, endPoint x: 534, endPoint y: 226, distance: 171.7
click at [533, 226] on div "Capital Insurance Group (CIG) Carrier Non-appointed Loss runs [US_STATE] Capita…" at bounding box center [836, 220] width 1173 height 71
click at [687, 228] on span "Non-appointed" at bounding box center [667, 220] width 91 height 19
drag, startPoint x: 406, startPoint y: 98, endPoint x: 187, endPoint y: 108, distance: 219.9
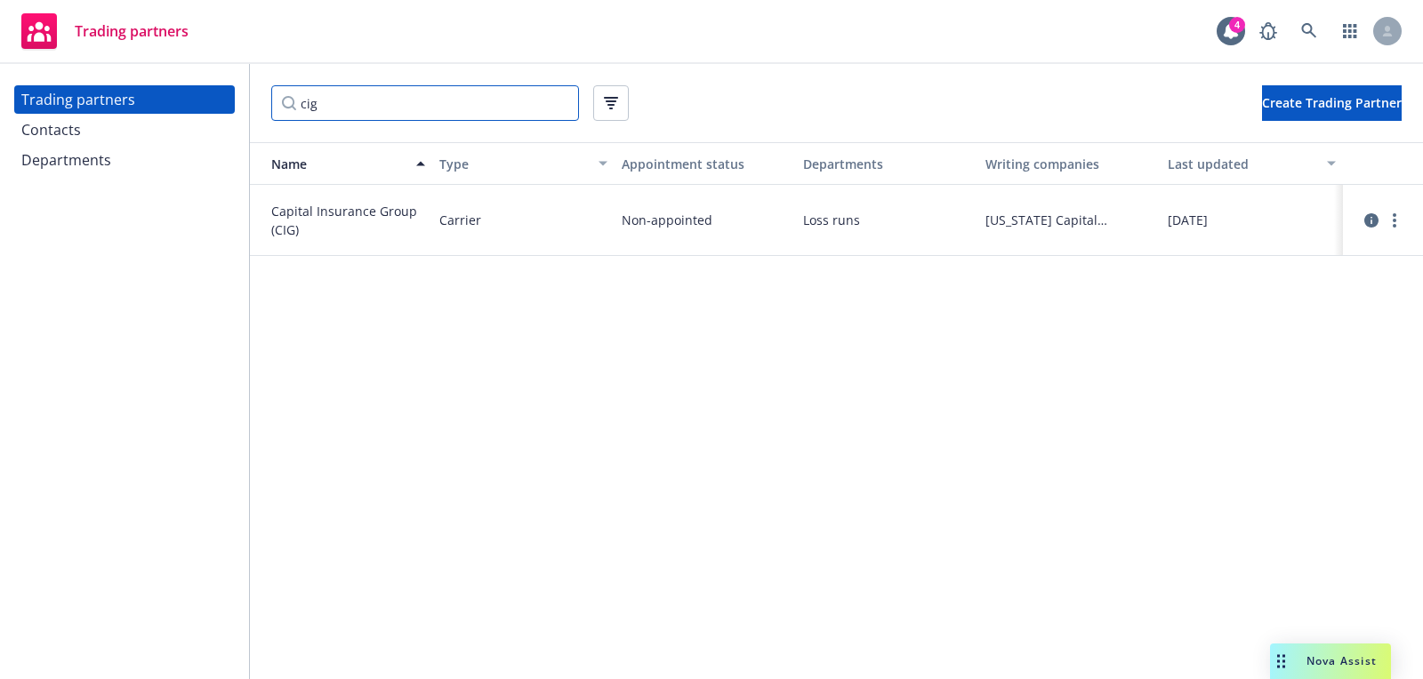
click at [187, 108] on div "Trading partners Contacts Departments cig Create Trading Partner Name Type Appo…" at bounding box center [711, 371] width 1423 height 615
